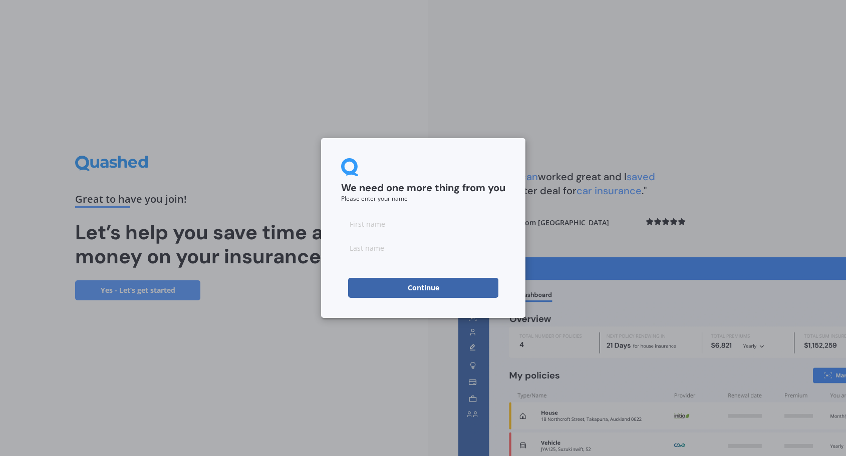
click at [401, 223] on input at bounding box center [423, 224] width 164 height 20
type input "[PERSON_NAME]"
type input "b"
click at [371, 289] on button "Continue" at bounding box center [423, 288] width 150 height 20
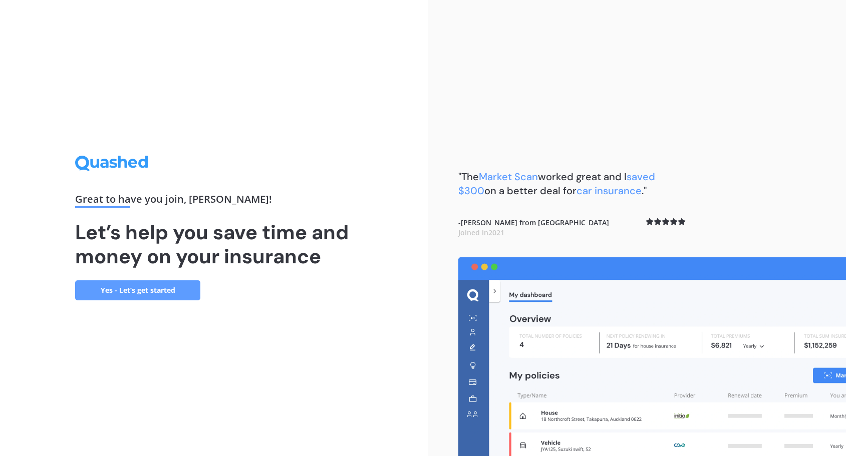
click at [150, 292] on link "Yes - Let’s get started" at bounding box center [137, 290] width 125 height 20
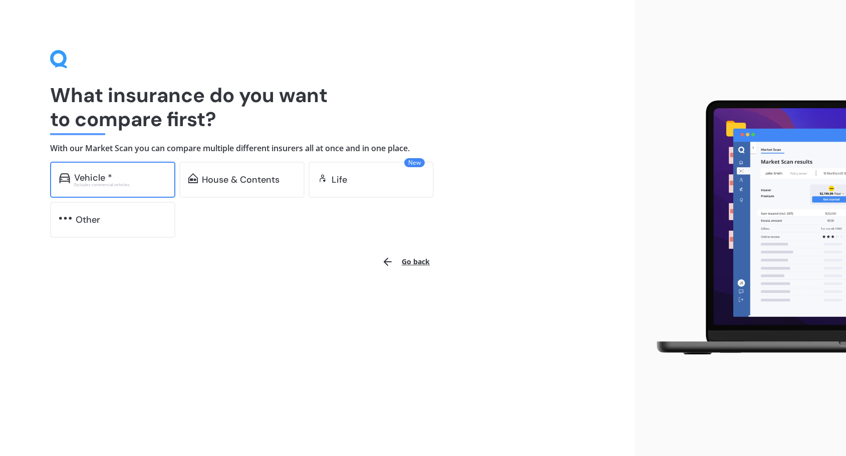
click at [103, 175] on div "Vehicle *" at bounding box center [93, 178] width 38 height 10
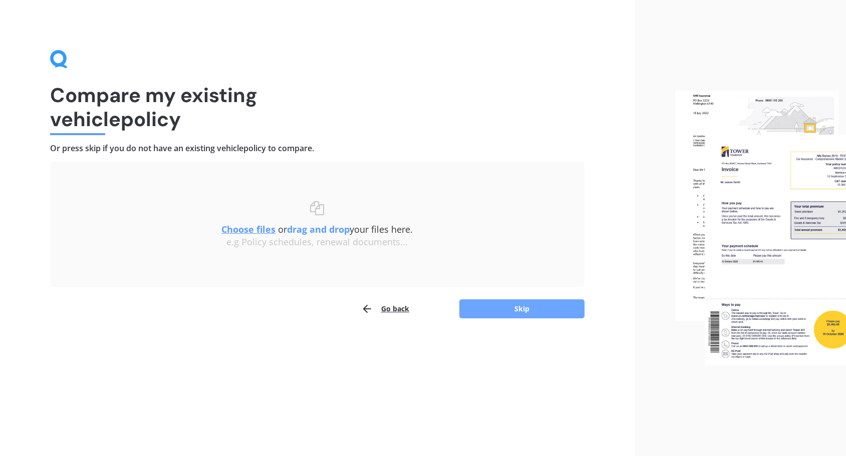
click at [521, 307] on button "Skip" at bounding box center [521, 308] width 125 height 19
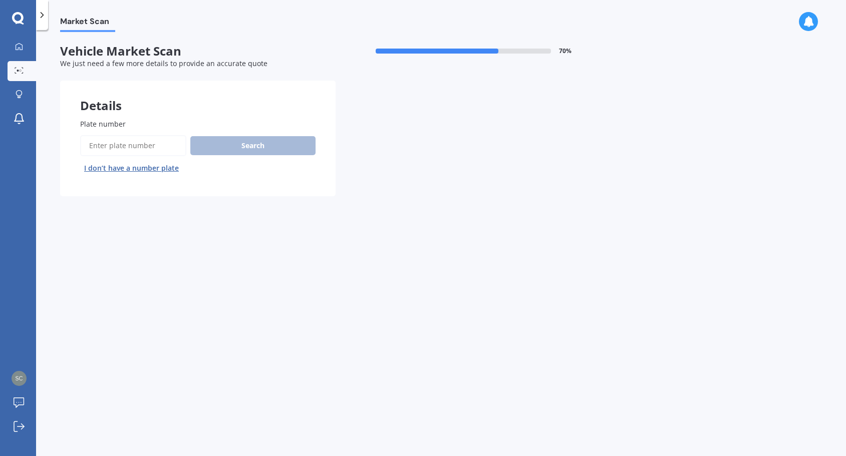
click at [125, 167] on button "I don’t have a number plate" at bounding box center [131, 168] width 103 height 16
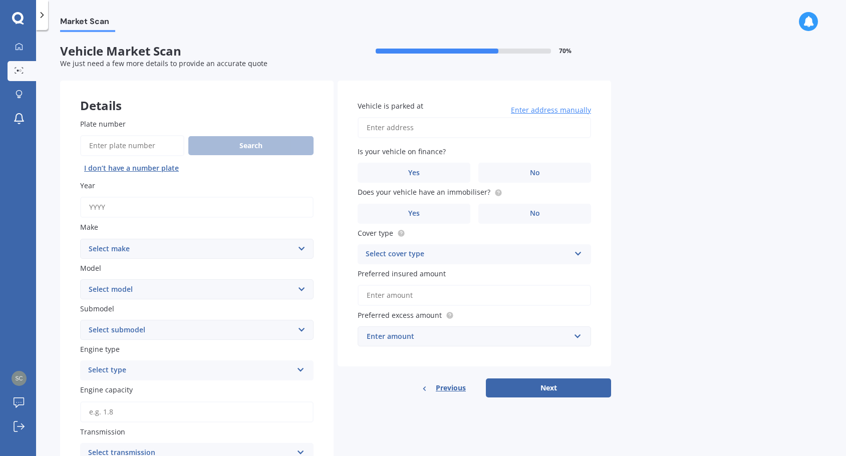
click at [157, 202] on input "Year" at bounding box center [196, 207] width 233 height 21
type input "2023"
click at [190, 254] on select "Select make AC ALFA ROMEO ASTON [PERSON_NAME] AUDI AUSTIN BEDFORD Bentley BMW B…" at bounding box center [196, 249] width 233 height 20
select select "TESLA"
click at [80, 239] on select "Select make AC ALFA ROMEO ASTON [PERSON_NAME] AUDI AUSTIN BEDFORD Bentley BMW B…" at bounding box center [196, 249] width 233 height 20
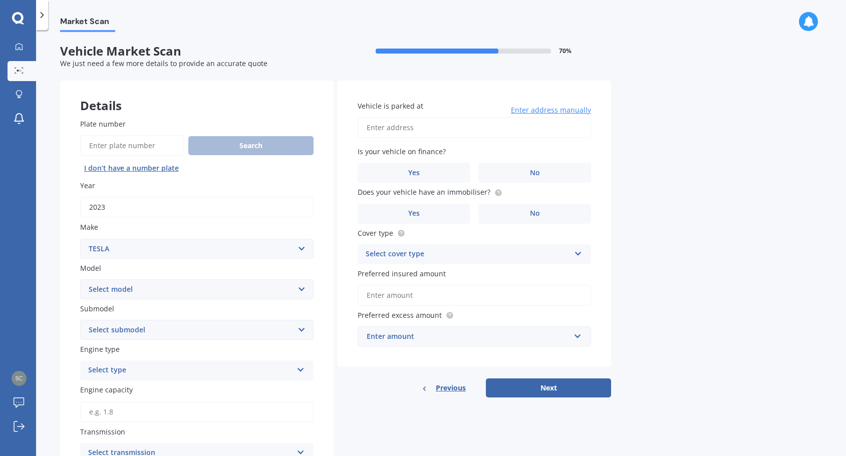
click at [161, 290] on select "Select model 3 S X Y" at bounding box center [196, 289] width 233 height 20
select select "Y"
click at [80, 279] on select "Select model 3 S X Y" at bounding box center [196, 289] width 233 height 20
click at [164, 330] on select "Select submodel EV" at bounding box center [196, 330] width 233 height 20
select select "EV"
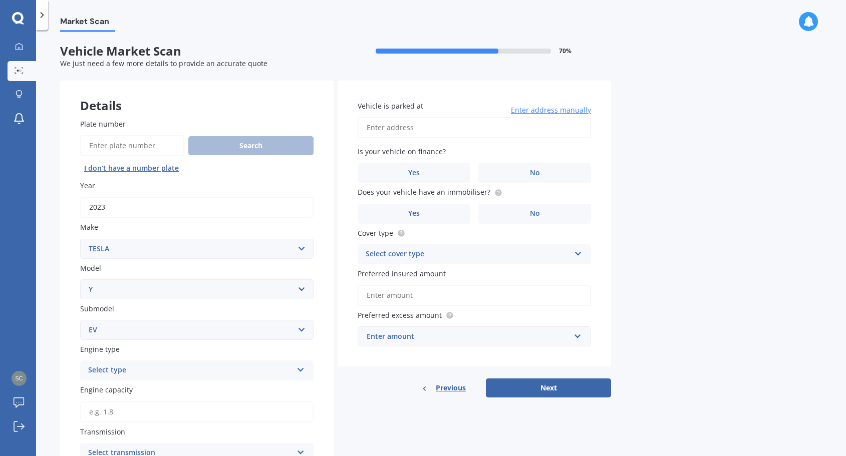
click at [80, 320] on select "Select submodel EV" at bounding box center [196, 330] width 233 height 20
click at [159, 373] on div "Select type" at bounding box center [190, 371] width 204 height 12
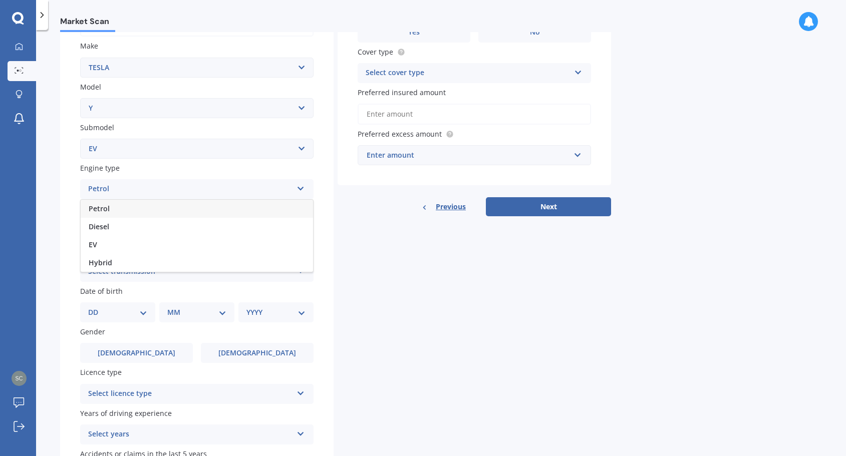
scroll to position [200, 0]
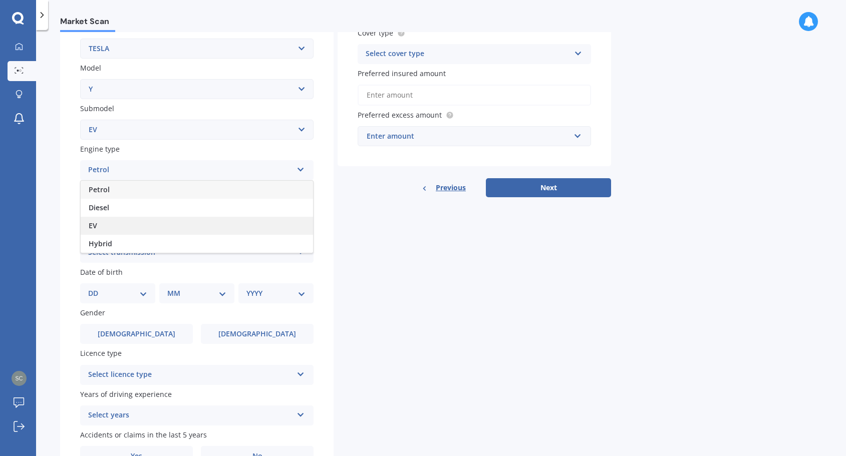
click at [132, 231] on div "EV" at bounding box center [197, 226] width 232 height 18
click at [186, 251] on div "Select transmission" at bounding box center [190, 253] width 204 height 12
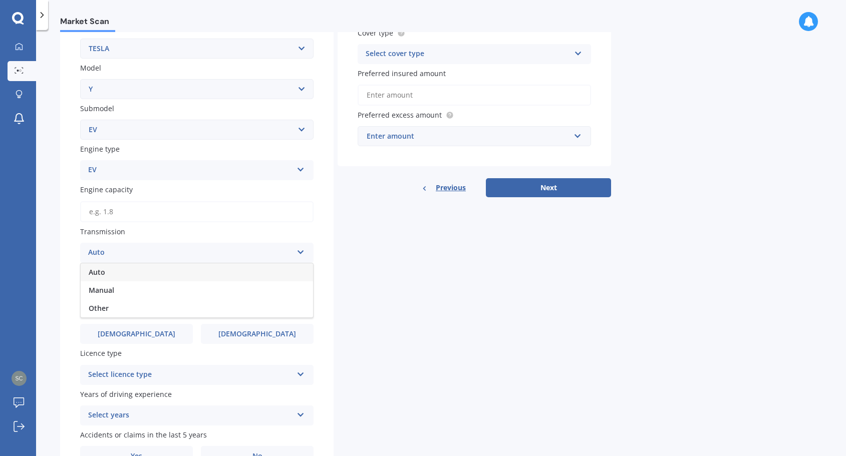
click at [178, 269] on div "Auto" at bounding box center [197, 272] width 232 height 18
click at [119, 290] on select "DD 01 02 03 04 05 06 07 08 09 10 11 12 13 14 15 16 17 18 19 20 21 22 23 24 25 2…" at bounding box center [117, 293] width 59 height 11
select select "15"
click at [96, 288] on select "DD 01 02 03 04 05 06 07 08 09 10 11 12 13 14 15 16 17 18 19 20 21 22 23 24 25 2…" at bounding box center [117, 293] width 59 height 11
click at [210, 293] on select "MM 01 02 03 04 05 06 07 08 09 10 11 12" at bounding box center [198, 293] width 55 height 11
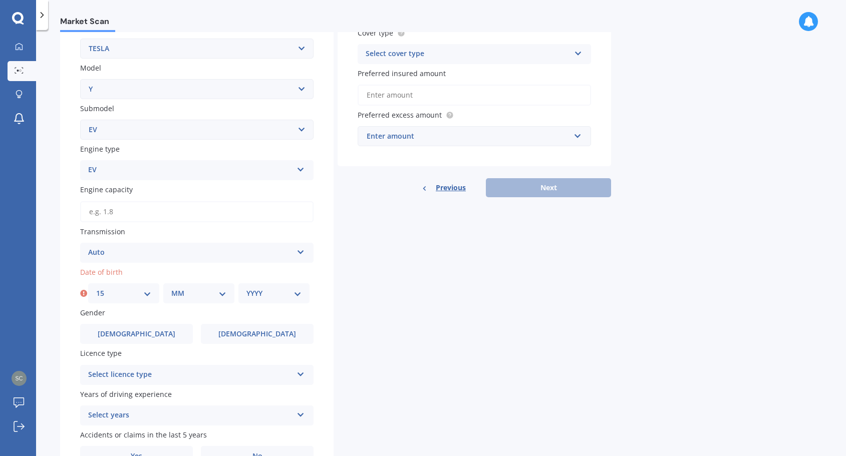
select select "12"
click at [171, 288] on select "MM 01 02 03 04 05 06 07 08 09 10 11 12" at bounding box center [198, 293] width 55 height 11
click at [280, 292] on select "YYYY 2025 2024 2023 2022 2021 2020 2019 2018 2017 2016 2015 2014 2013 2012 2011…" at bounding box center [273, 293] width 55 height 11
select select "1976"
click at [246, 288] on select "YYYY 2025 2024 2023 2022 2021 2020 2019 2018 2017 2016 2015 2014 2013 2012 2011…" at bounding box center [273, 293] width 55 height 11
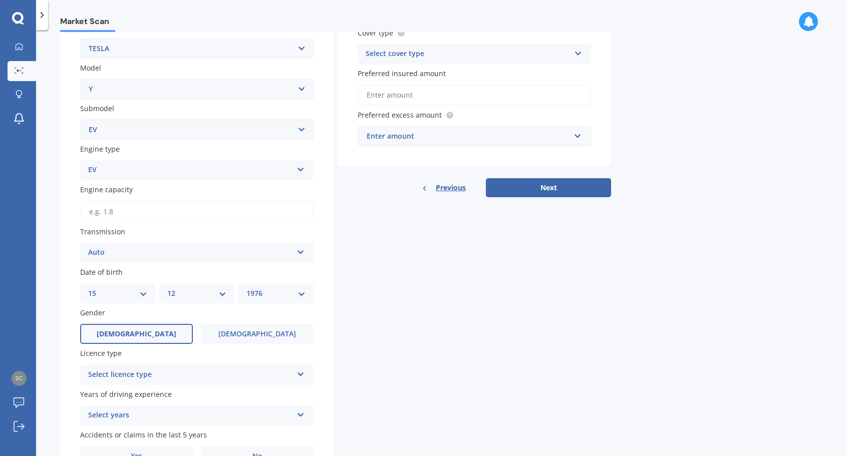
click at [128, 332] on span "[DEMOGRAPHIC_DATA]" at bounding box center [137, 334] width 80 height 9
click at [0, 0] on input "[DEMOGRAPHIC_DATA]" at bounding box center [0, 0] width 0 height 0
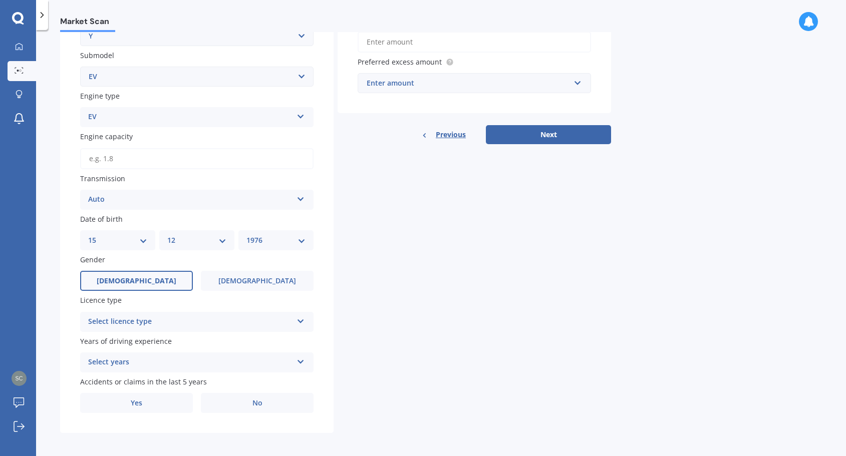
scroll to position [256, 0]
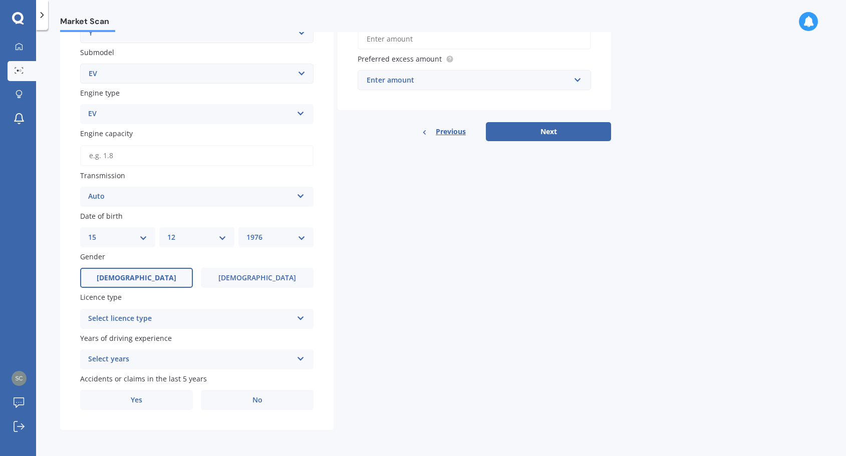
click at [236, 315] on div "Select licence type" at bounding box center [190, 319] width 204 height 12
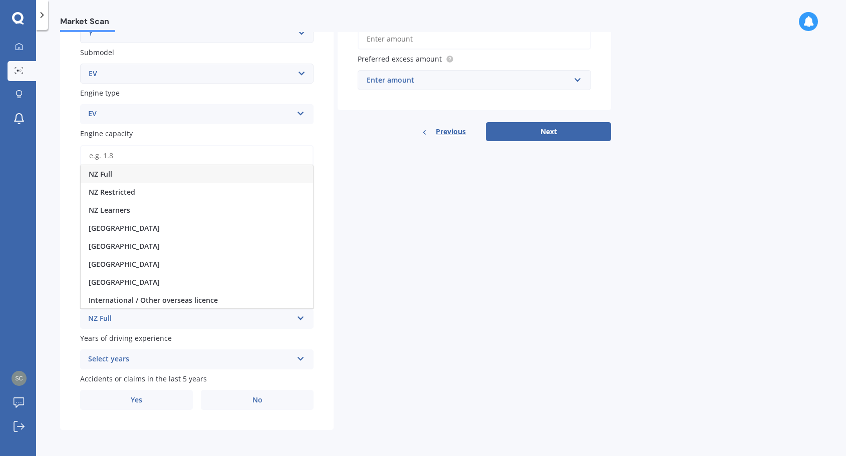
click at [149, 181] on div "NZ Full" at bounding box center [197, 174] width 232 height 18
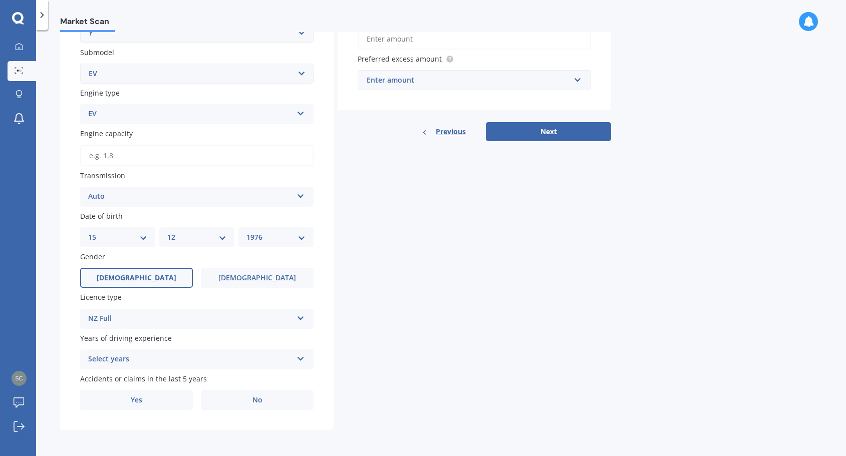
click at [169, 358] on div "Select years" at bounding box center [190, 360] width 204 height 12
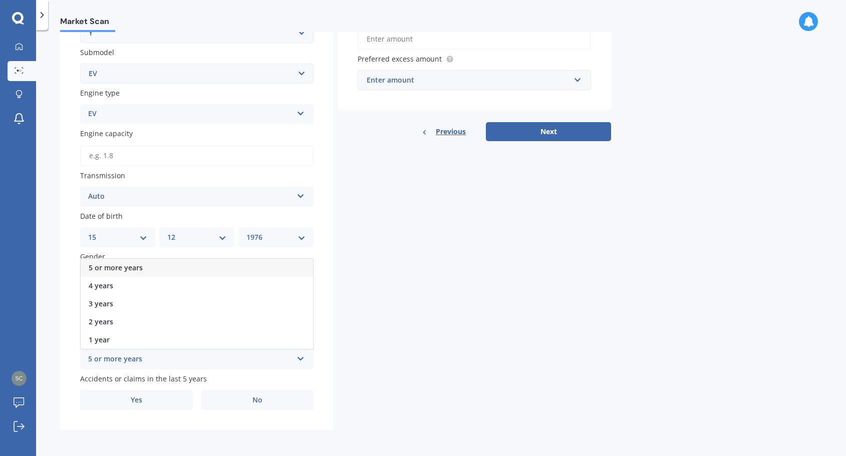
click at [175, 271] on div "5 or more years" at bounding box center [197, 268] width 232 height 18
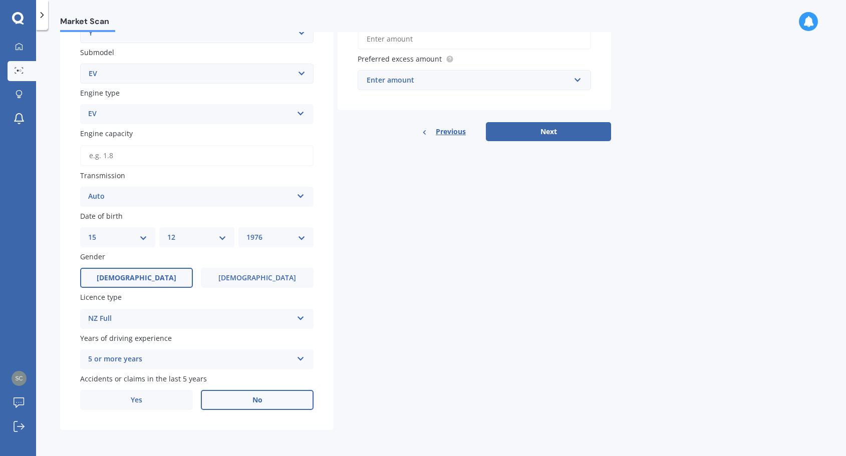
click at [262, 398] on label "No" at bounding box center [257, 400] width 113 height 20
click at [0, 0] on input "No" at bounding box center [0, 0] width 0 height 0
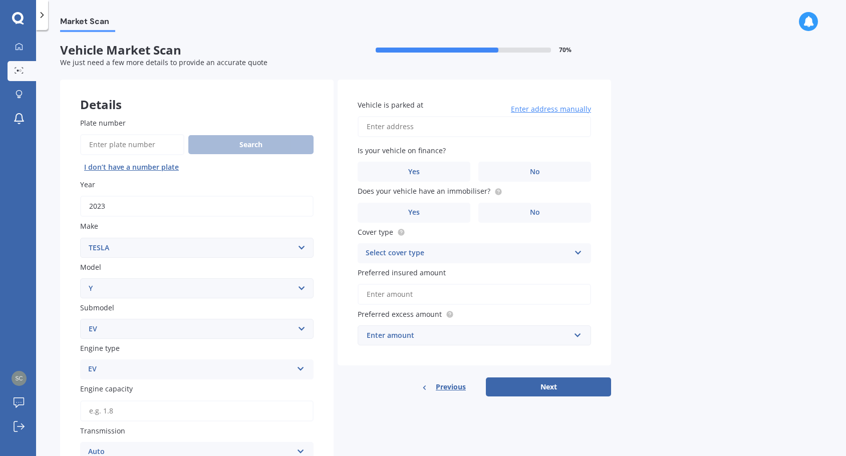
scroll to position [0, 0]
click at [436, 125] on input "Vehicle is parked at" at bounding box center [474, 127] width 233 height 21
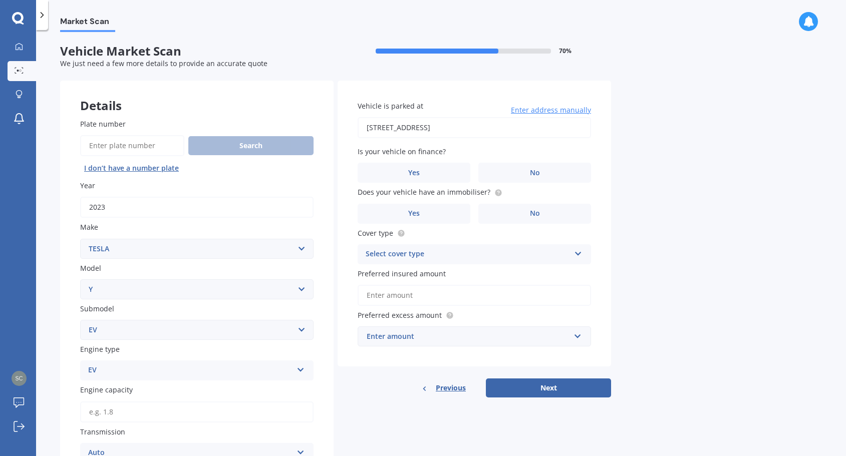
type input "[STREET_ADDRESS]"
click at [531, 175] on span "No" at bounding box center [535, 173] width 10 height 9
click at [0, 0] on input "No" at bounding box center [0, 0] width 0 height 0
click at [431, 216] on label "Yes" at bounding box center [414, 214] width 113 height 20
click at [0, 0] on input "Yes" at bounding box center [0, 0] width 0 height 0
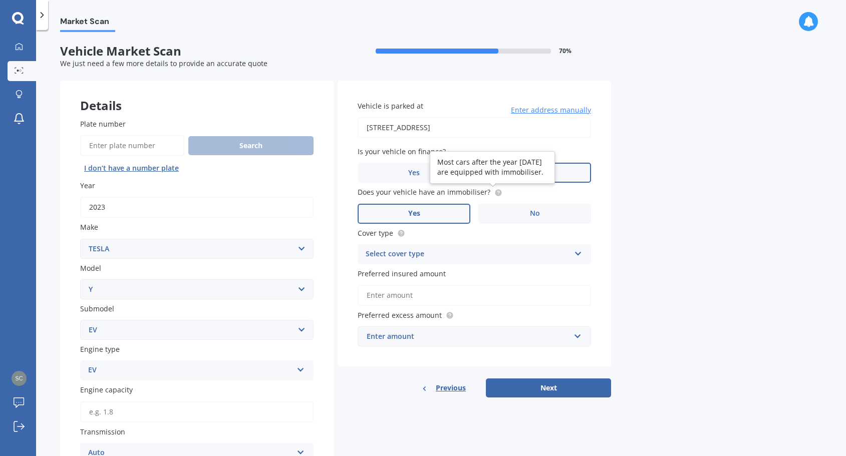
click at [497, 191] on icon at bounding box center [498, 192] width 2 height 2
click at [508, 253] on div "Select cover type" at bounding box center [468, 254] width 204 height 12
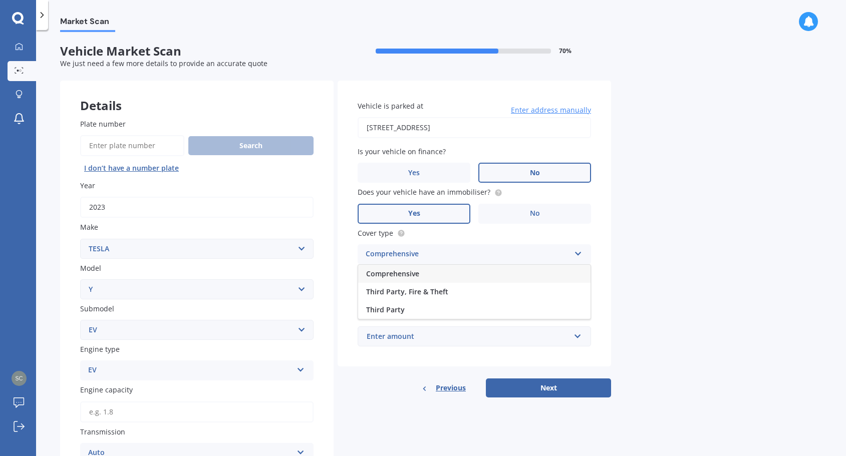
click at [451, 274] on div "Comprehensive" at bounding box center [474, 274] width 232 height 18
click at [417, 296] on input "Preferred insured amount" at bounding box center [474, 295] width 233 height 21
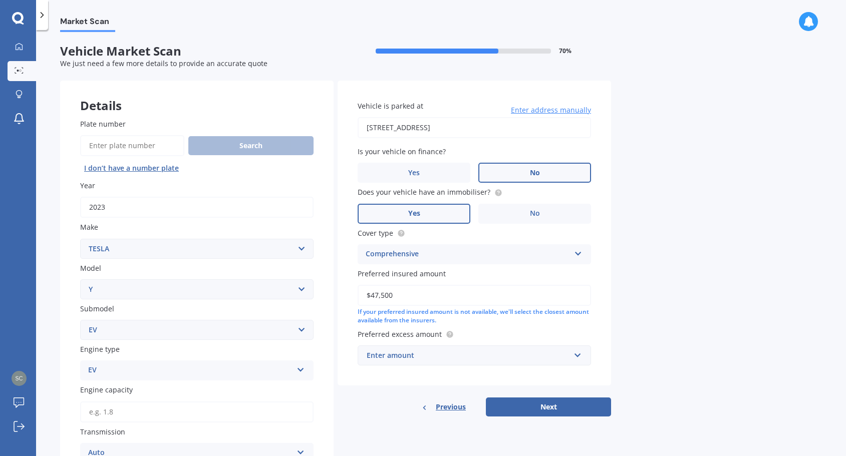
type input "$47,500"
click at [537, 356] on div "Enter amount" at bounding box center [468, 355] width 203 height 11
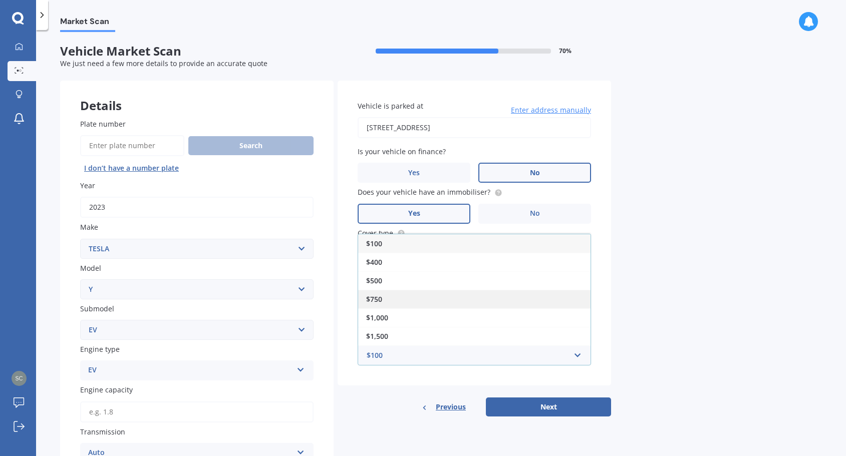
click at [453, 300] on div "$750" at bounding box center [474, 299] width 232 height 19
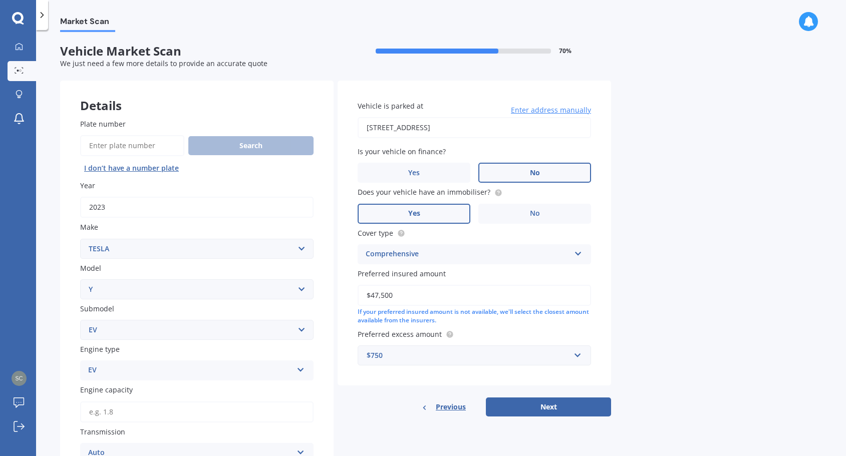
click at [543, 410] on button "Next" at bounding box center [548, 407] width 125 height 19
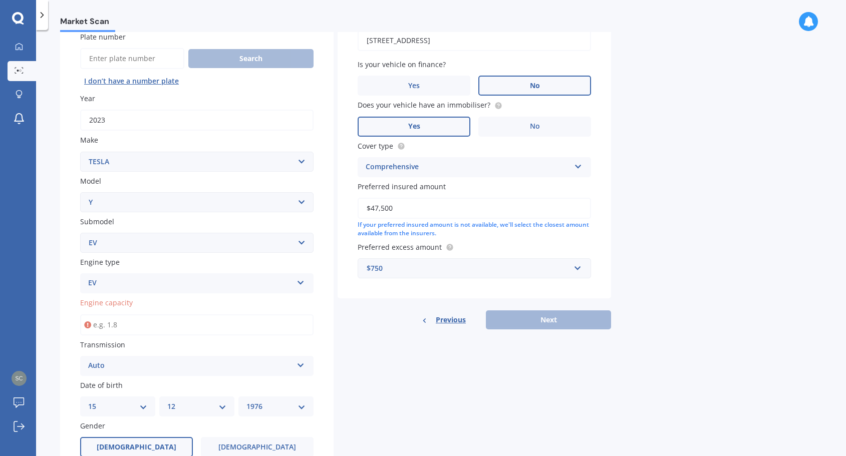
scroll to position [200, 0]
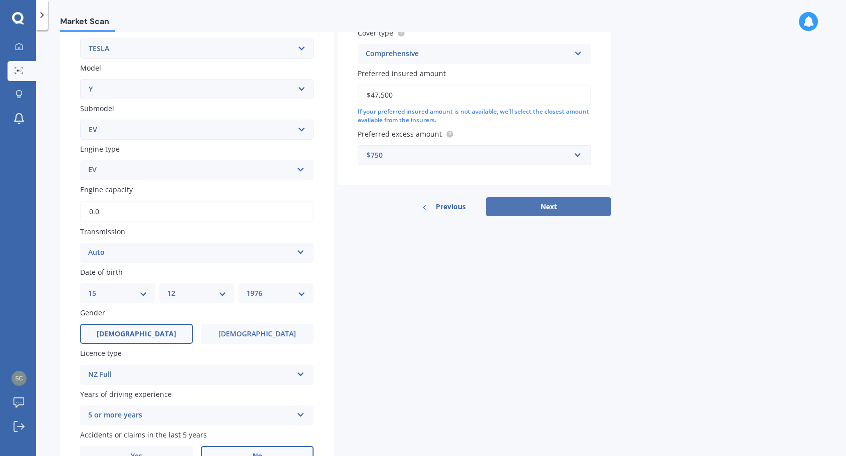
type input "0.0"
click at [543, 200] on button "Next" at bounding box center [548, 206] width 125 height 19
select select "15"
select select "12"
select select "1976"
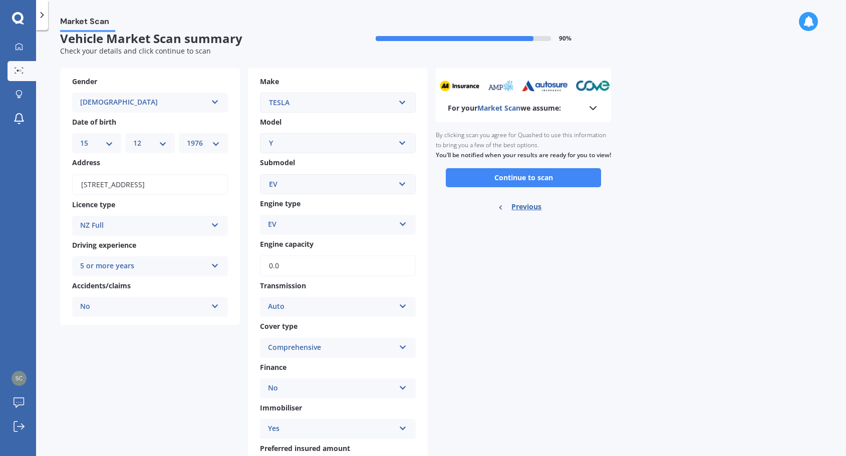
scroll to position [0, 0]
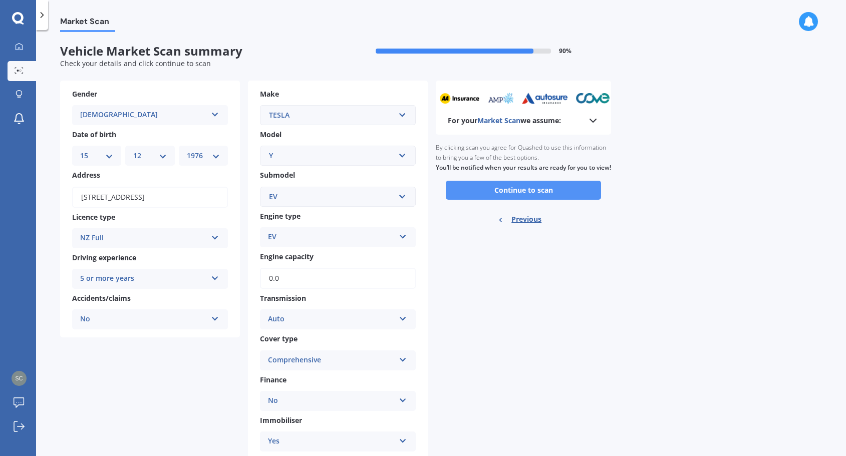
click at [530, 199] on button "Continue to scan" at bounding box center [523, 190] width 155 height 19
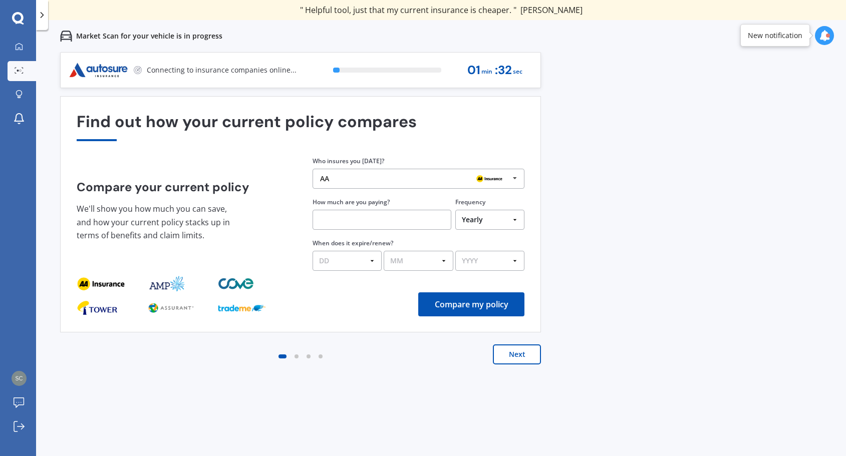
click at [443, 176] on div "AA" at bounding box center [414, 179] width 189 height 8
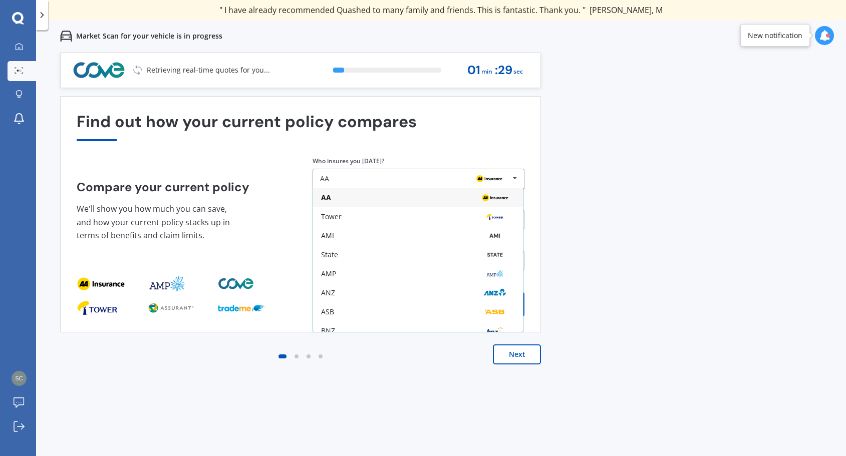
click at [647, 223] on div "Previous 60,000+ Kiwis have signed up to shop and save on insurance with us " H…" at bounding box center [441, 280] width 810 height 456
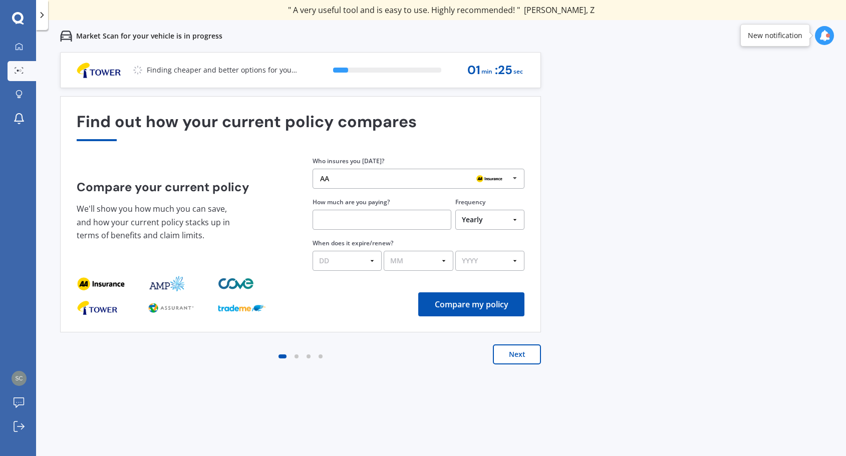
drag, startPoint x: 530, startPoint y: 363, endPoint x: 521, endPoint y: 358, distance: 10.3
click at [526, 361] on button "Next" at bounding box center [517, 355] width 48 height 20
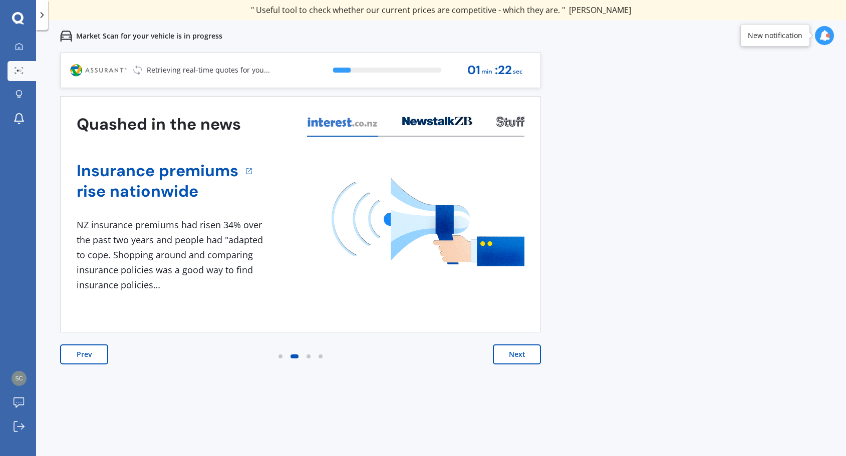
click at [520, 355] on button "Next" at bounding box center [517, 355] width 48 height 20
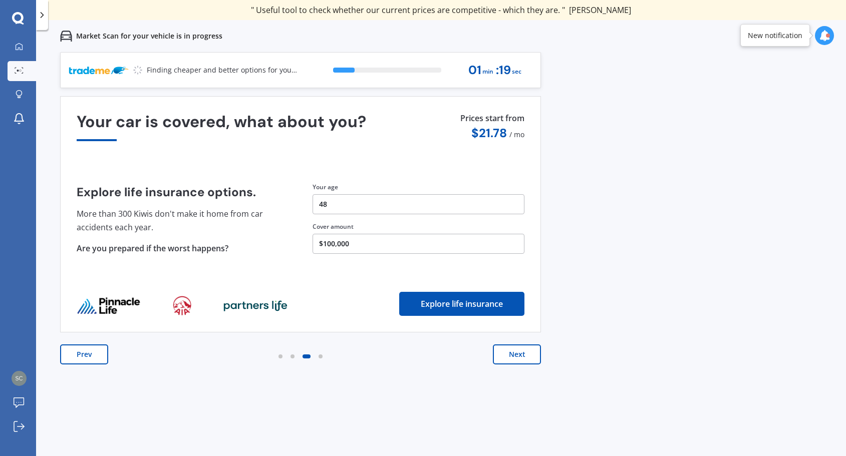
click at [520, 355] on button "Next" at bounding box center [517, 355] width 48 height 20
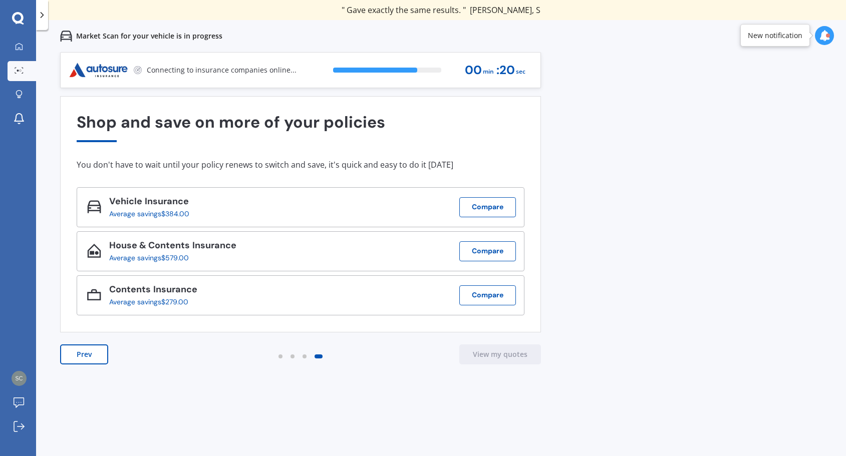
click at [589, 83] on div "Previous 60,000+ Kiwis have signed up to shop and save on insurance with us " H…" at bounding box center [441, 280] width 810 height 456
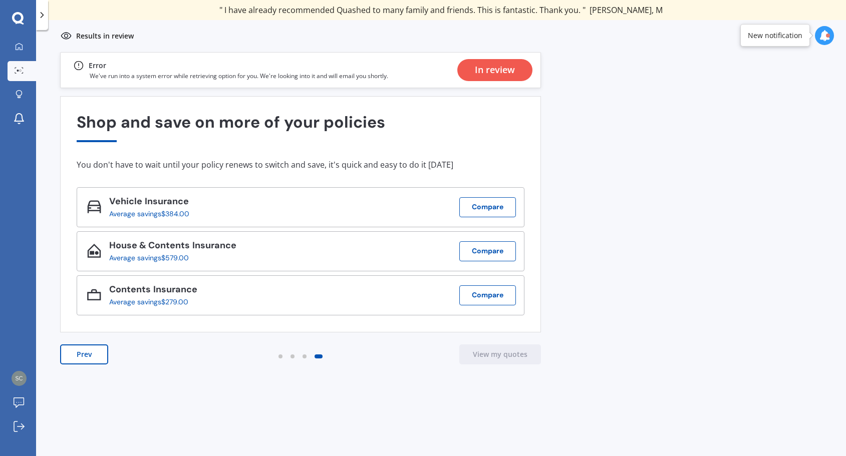
click at [82, 357] on button "Prev" at bounding box center [84, 355] width 48 height 20
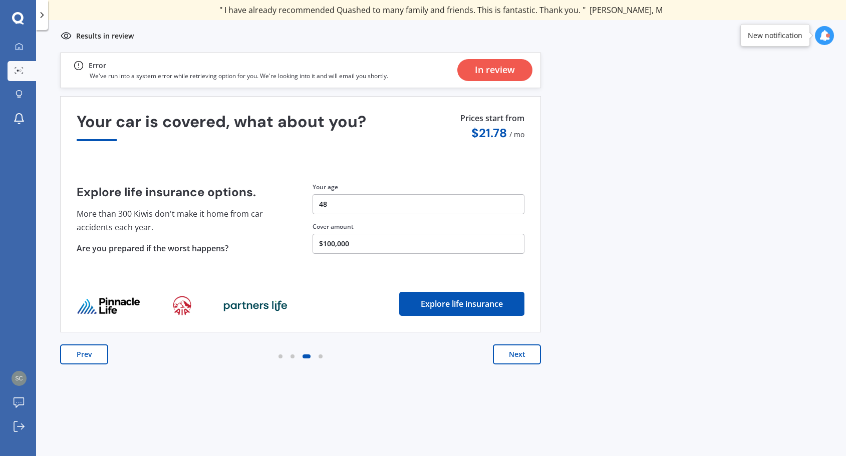
click at [82, 357] on button "Prev" at bounding box center [84, 355] width 48 height 20
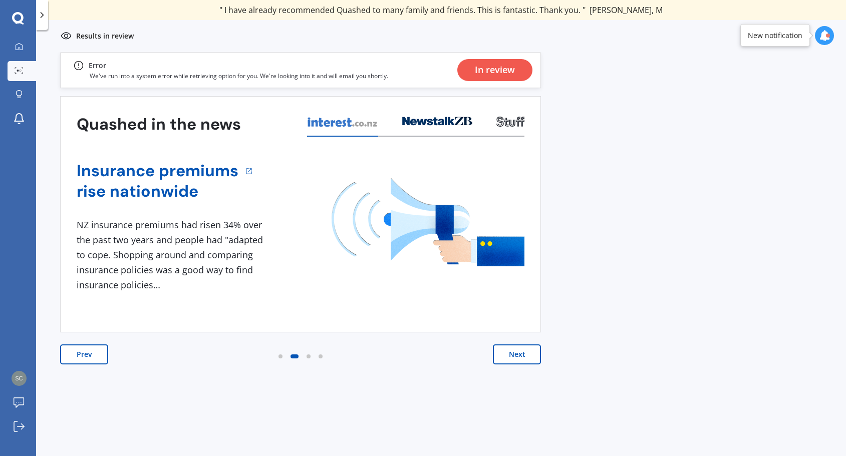
click at [82, 357] on button "Prev" at bounding box center [84, 355] width 48 height 20
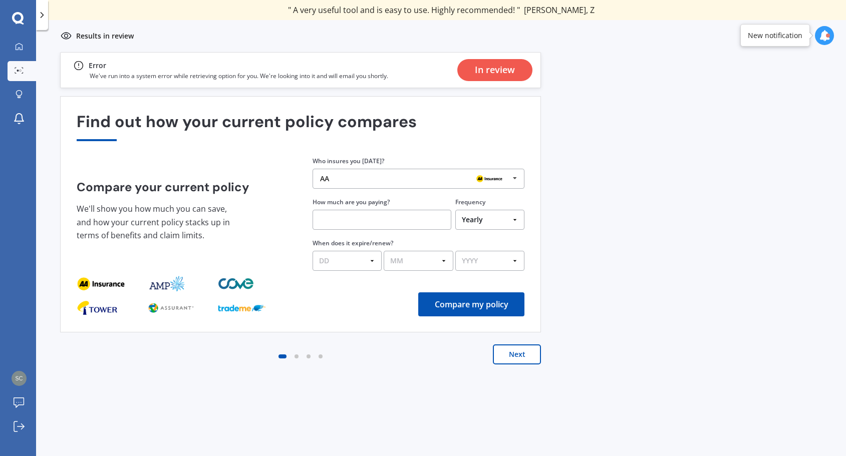
click at [82, 357] on div "Next" at bounding box center [300, 365] width 481 height 40
click at [626, 263] on div "Previous 60,000+ Kiwis have signed up to shop and save on insurance with us " H…" at bounding box center [441, 280] width 810 height 456
click at [496, 77] on div "In review" at bounding box center [495, 70] width 40 height 22
click at [521, 359] on button "Next" at bounding box center [517, 355] width 48 height 20
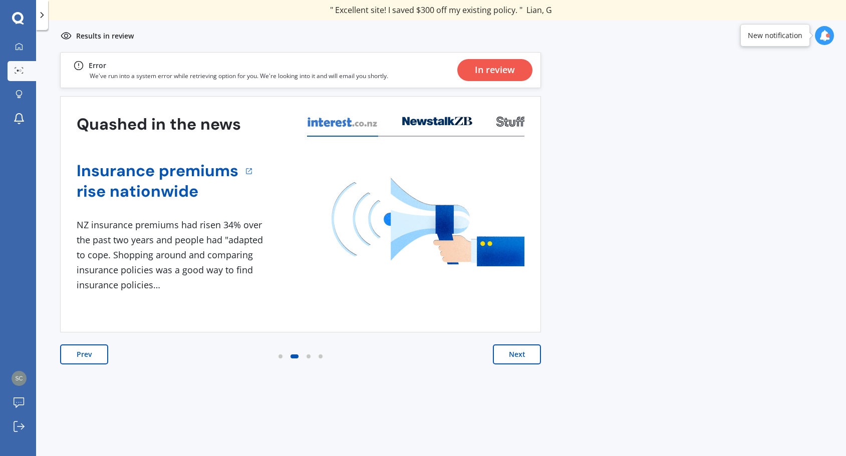
click at [520, 358] on button "Next" at bounding box center [517, 355] width 48 height 20
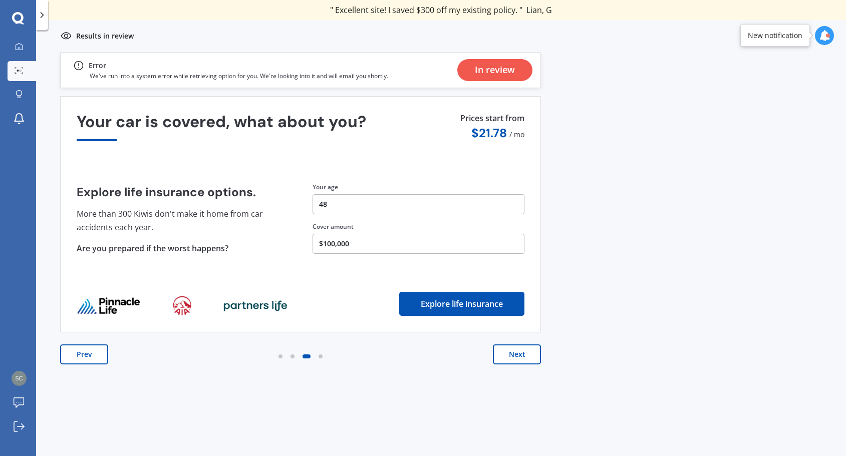
click at [520, 358] on button "Next" at bounding box center [517, 355] width 48 height 20
click at [616, 216] on div "Previous 60,000+ Kiwis have signed up to shop and save on insurance with us " H…" at bounding box center [441, 280] width 810 height 456
click at [42, 16] on icon at bounding box center [42, 15] width 10 height 10
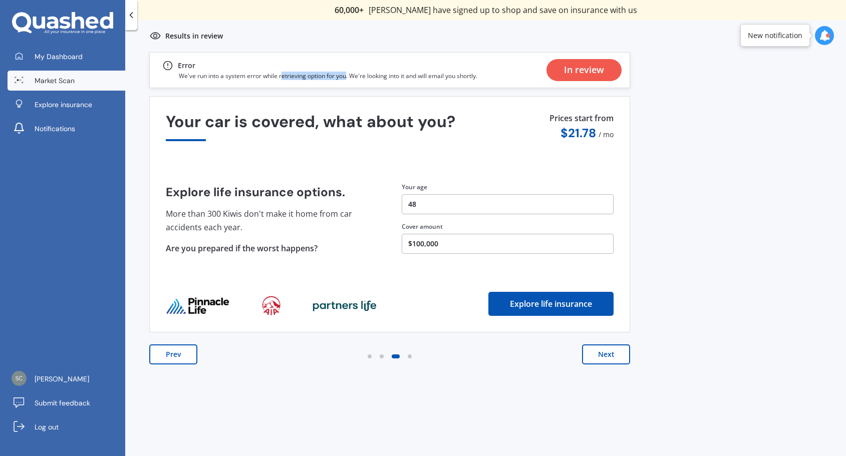
drag, startPoint x: 281, startPoint y: 77, endPoint x: 347, endPoint y: 77, distance: 65.1
click at [347, 77] on p "We've run into a system error while retrieving option for you. We're looking in…" at bounding box center [328, 76] width 298 height 9
drag, startPoint x: 182, startPoint y: 76, endPoint x: 228, endPoint y: 77, distance: 46.1
click at [228, 77] on p "We've run into a system error while retrieving option for you. We're looking in…" at bounding box center [328, 76] width 298 height 9
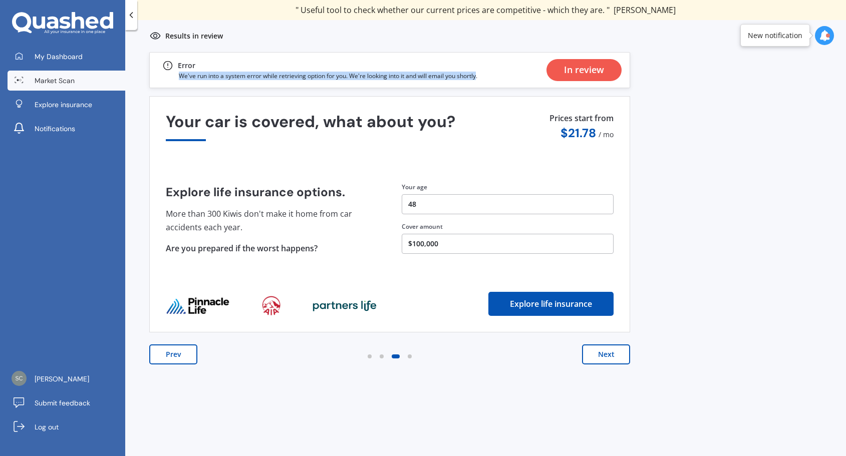
drag, startPoint x: 480, startPoint y: 75, endPoint x: 208, endPoint y: 70, distance: 271.9
click at [211, 70] on div "Error We've run into a system error while retrieving option for you. We're look…" at bounding box center [319, 70] width 315 height 21
click at [611, 342] on div "Find out how your current policy compares Compare your current policy We'll sho…" at bounding box center [389, 240] width 481 height 288
click at [607, 361] on button "Next" at bounding box center [606, 355] width 48 height 20
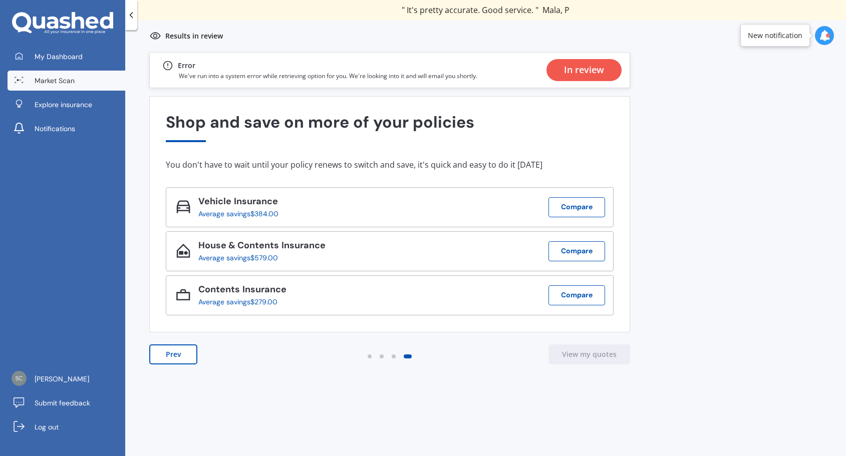
click at [134, 17] on icon at bounding box center [131, 15] width 10 height 10
